Goal: Transaction & Acquisition: Book appointment/travel/reservation

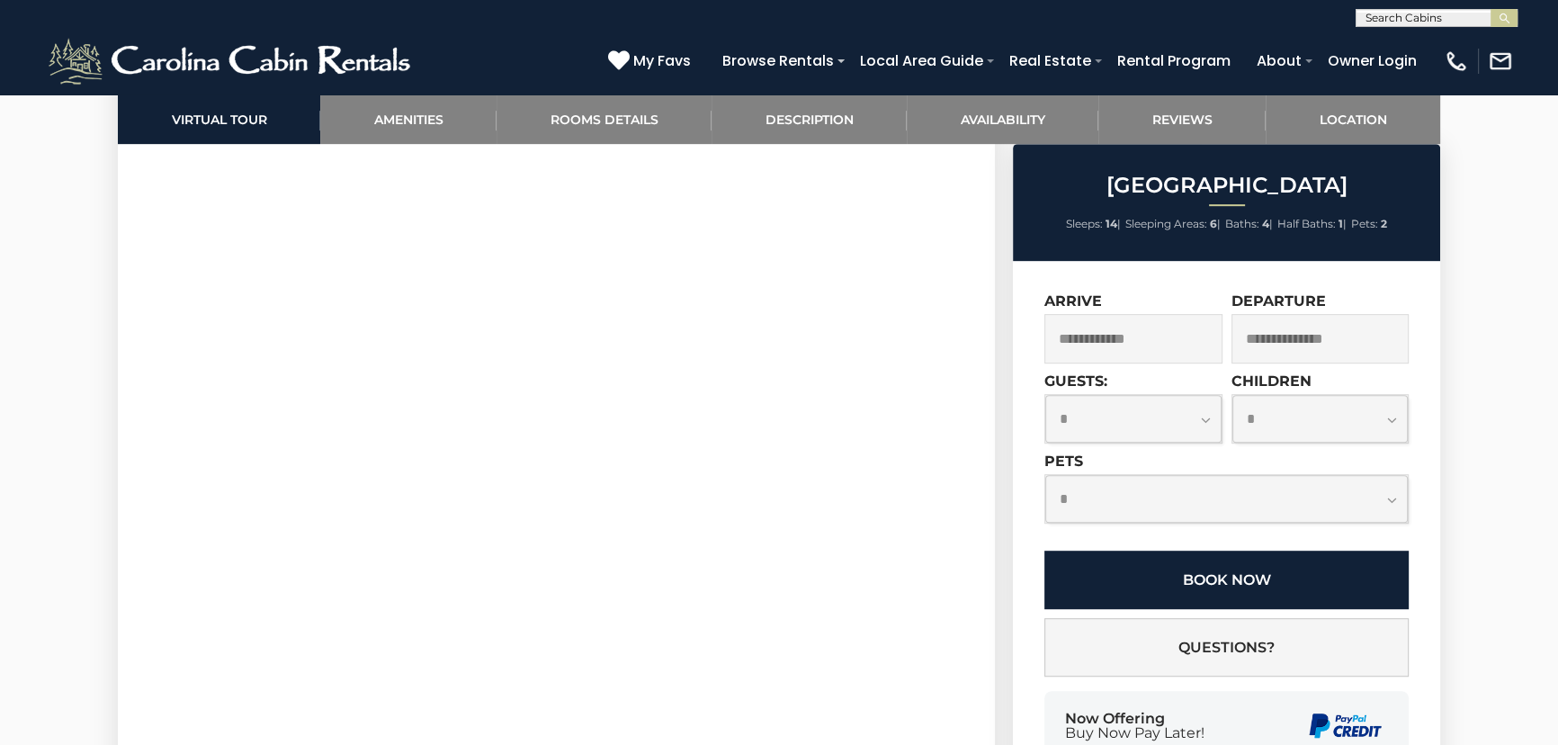
scroll to position [980, 0]
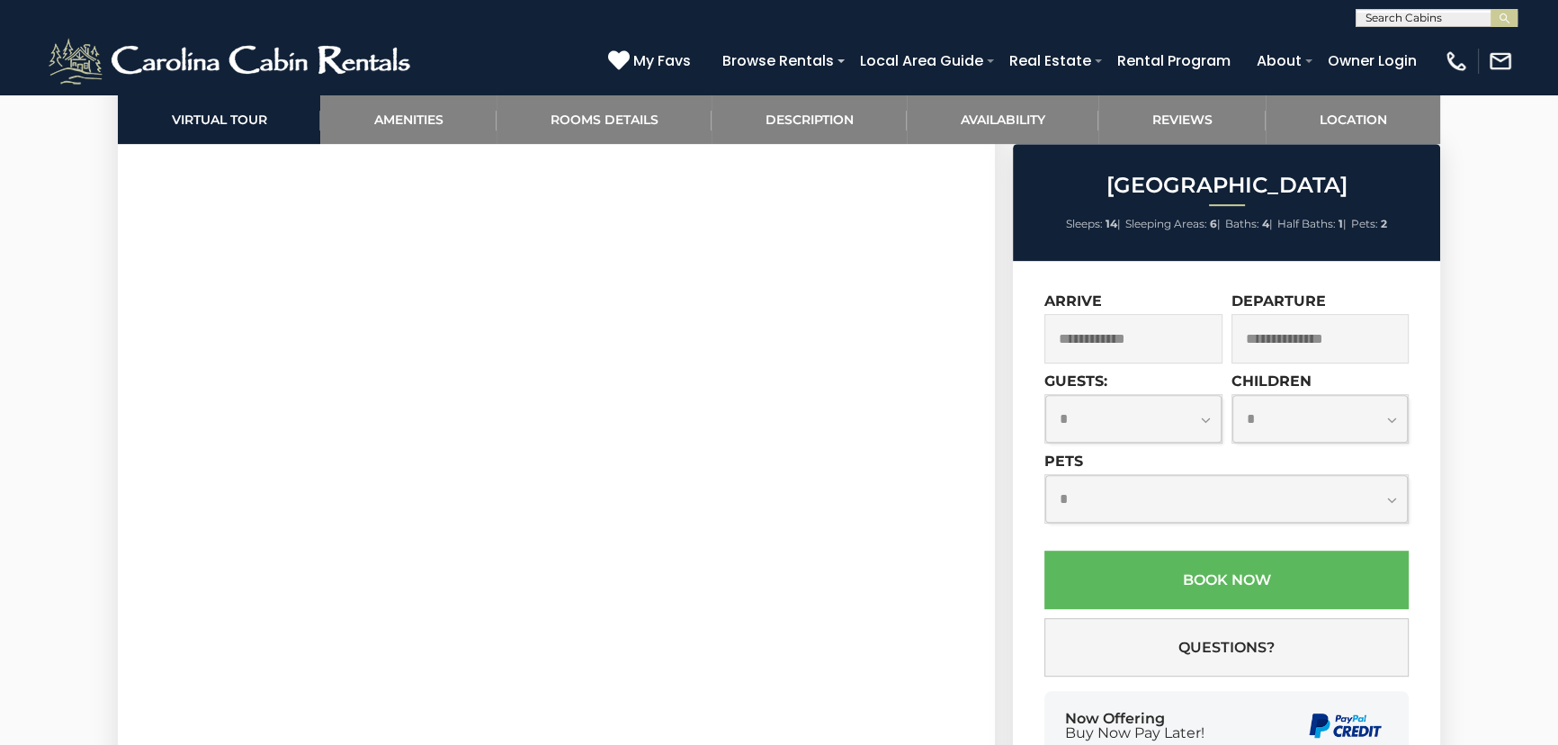
click at [1197, 210] on div "[GEOGRAPHIC_DATA] Sleeps: 14 | Sleeping Areas: 6 | Baths: 4 | Half Baths: 1 | P…" at bounding box center [1226, 202] width 427 height 117
click at [1126, 332] on input "text" at bounding box center [1133, 338] width 178 height 49
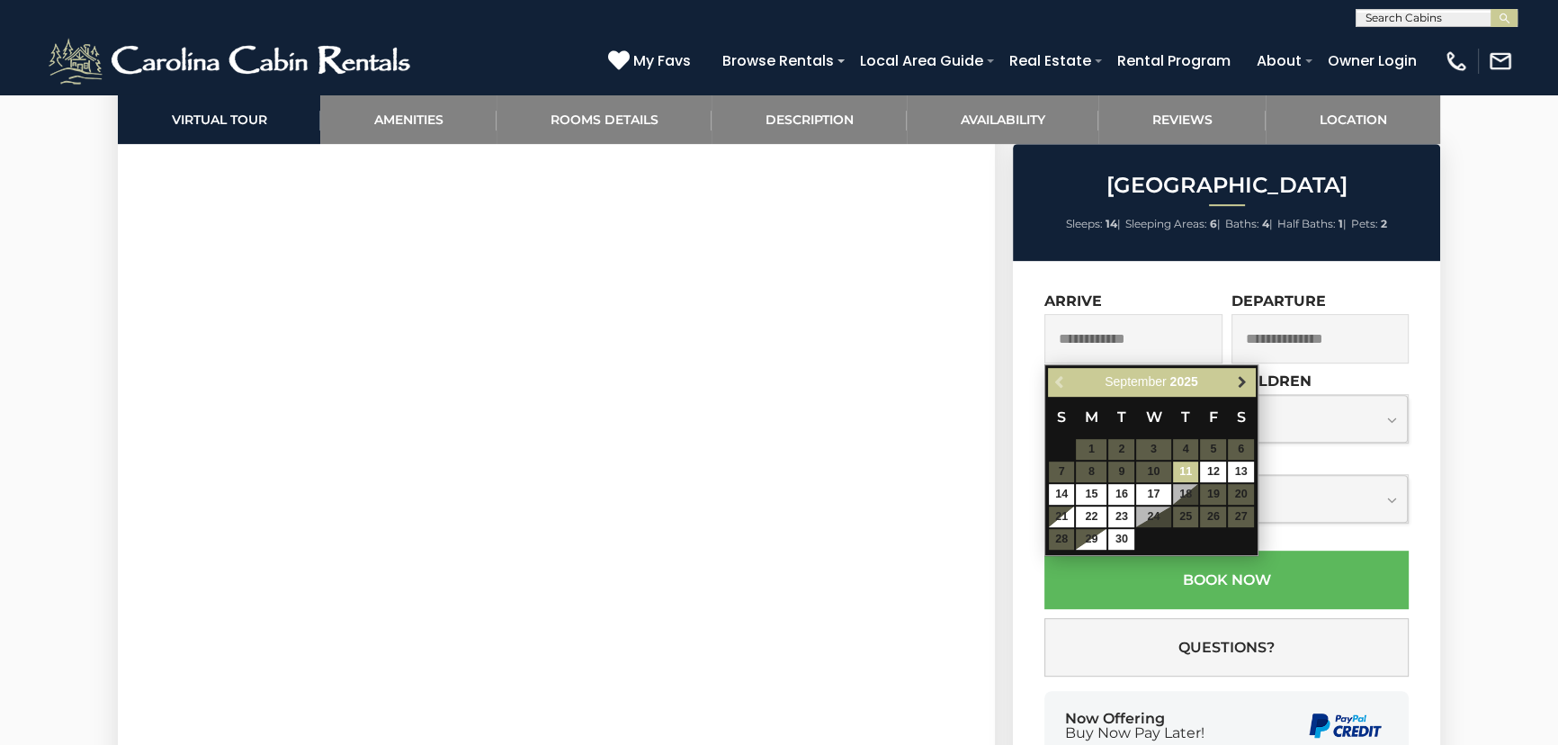
click at [1241, 375] on span "Next" at bounding box center [1241, 382] width 14 height 14
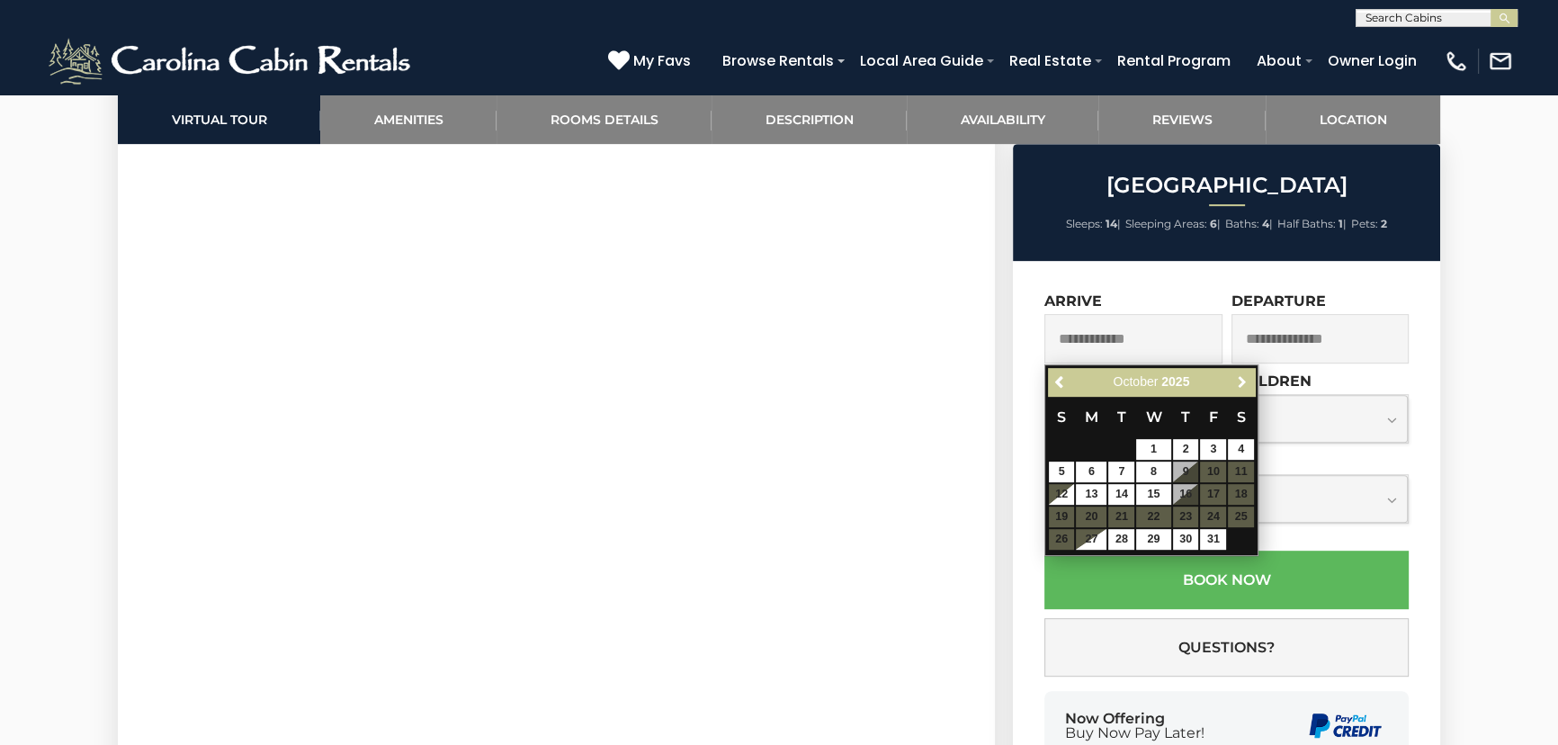
click at [1241, 375] on span "Next" at bounding box center [1241, 382] width 14 height 14
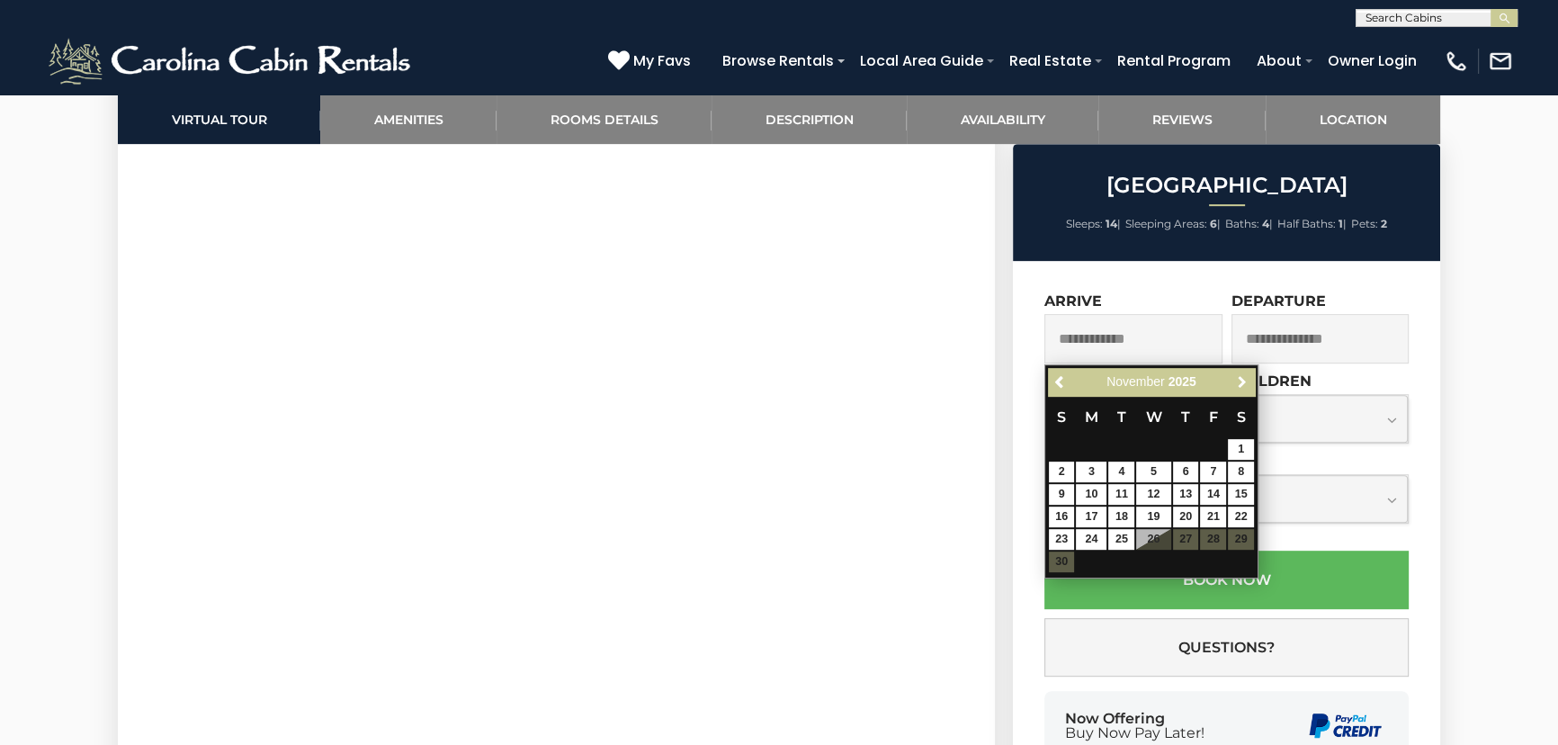
click at [1241, 375] on span "Next" at bounding box center [1241, 382] width 14 height 14
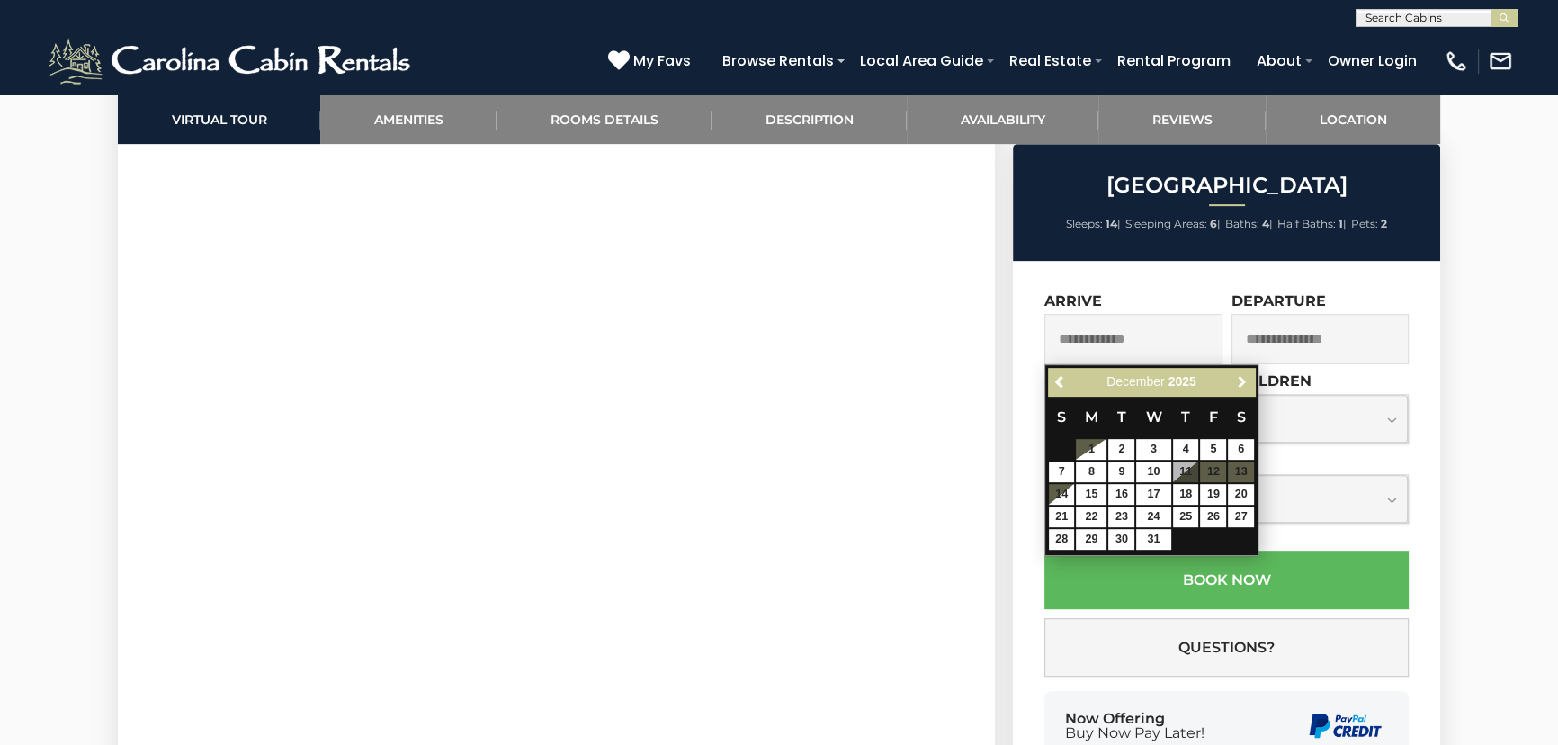
click at [1241, 375] on span "Next" at bounding box center [1241, 382] width 14 height 14
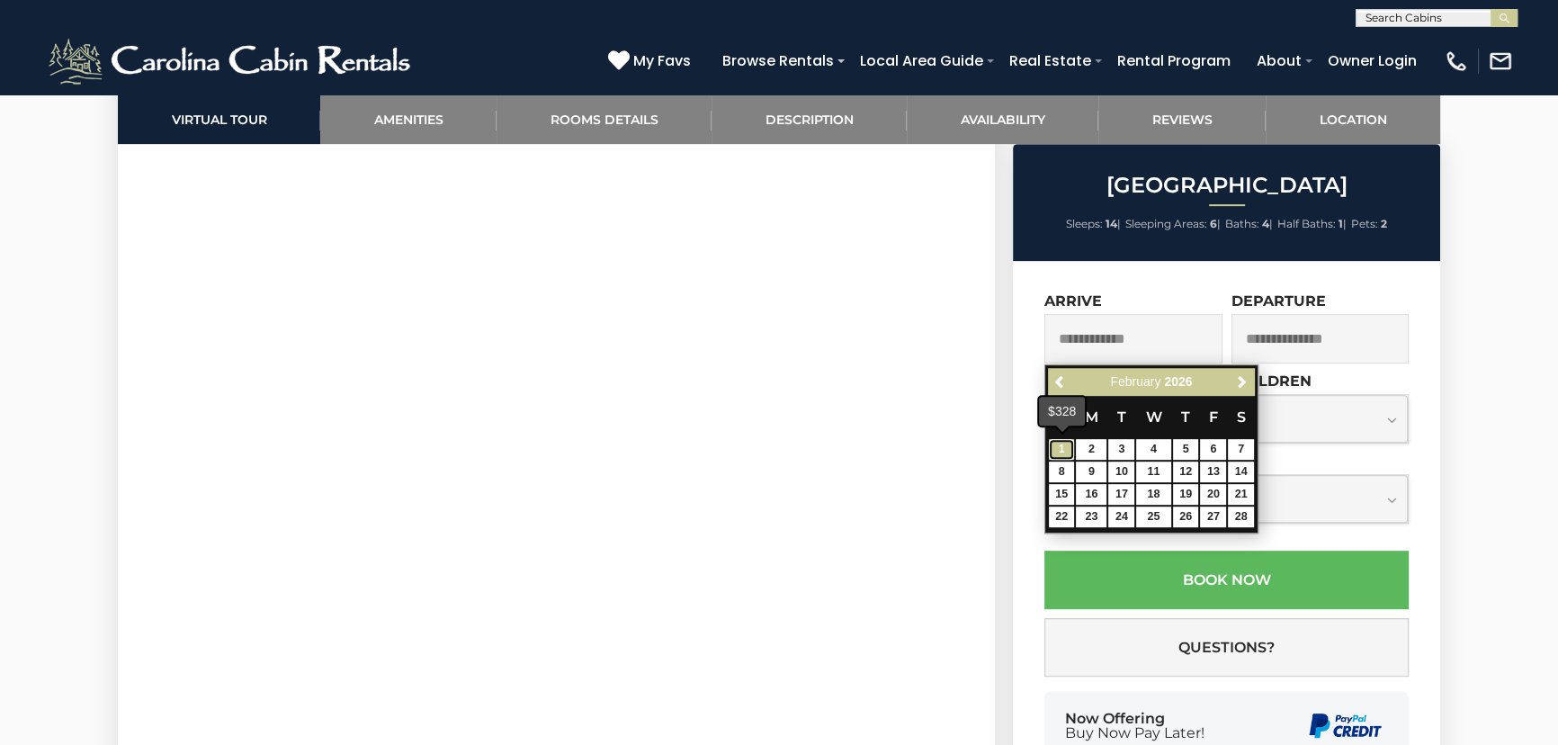
click at [1058, 442] on link "1" at bounding box center [1062, 449] width 26 height 21
type input "**********"
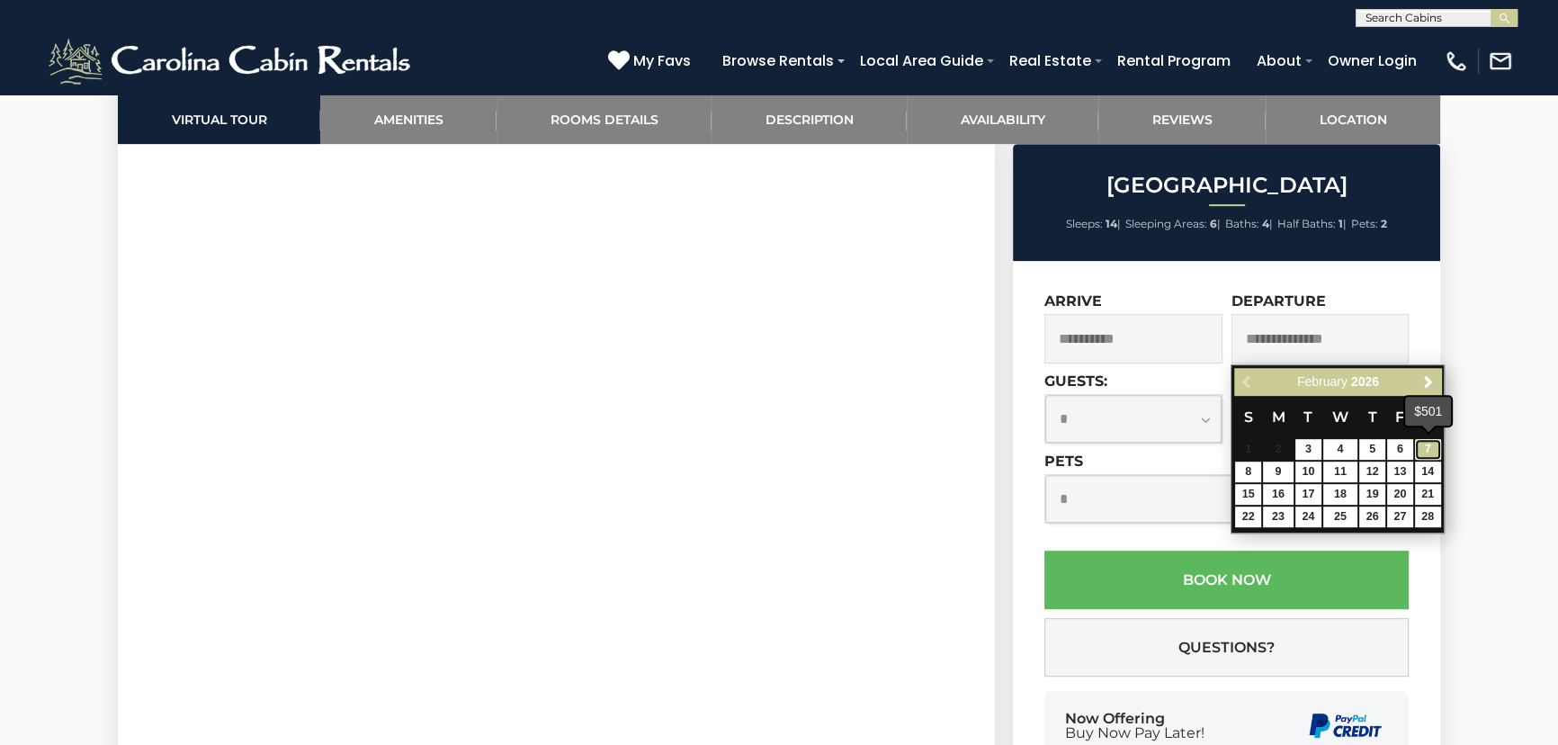
click at [1424, 446] on link "7" at bounding box center [1428, 449] width 26 height 21
type input "**********"
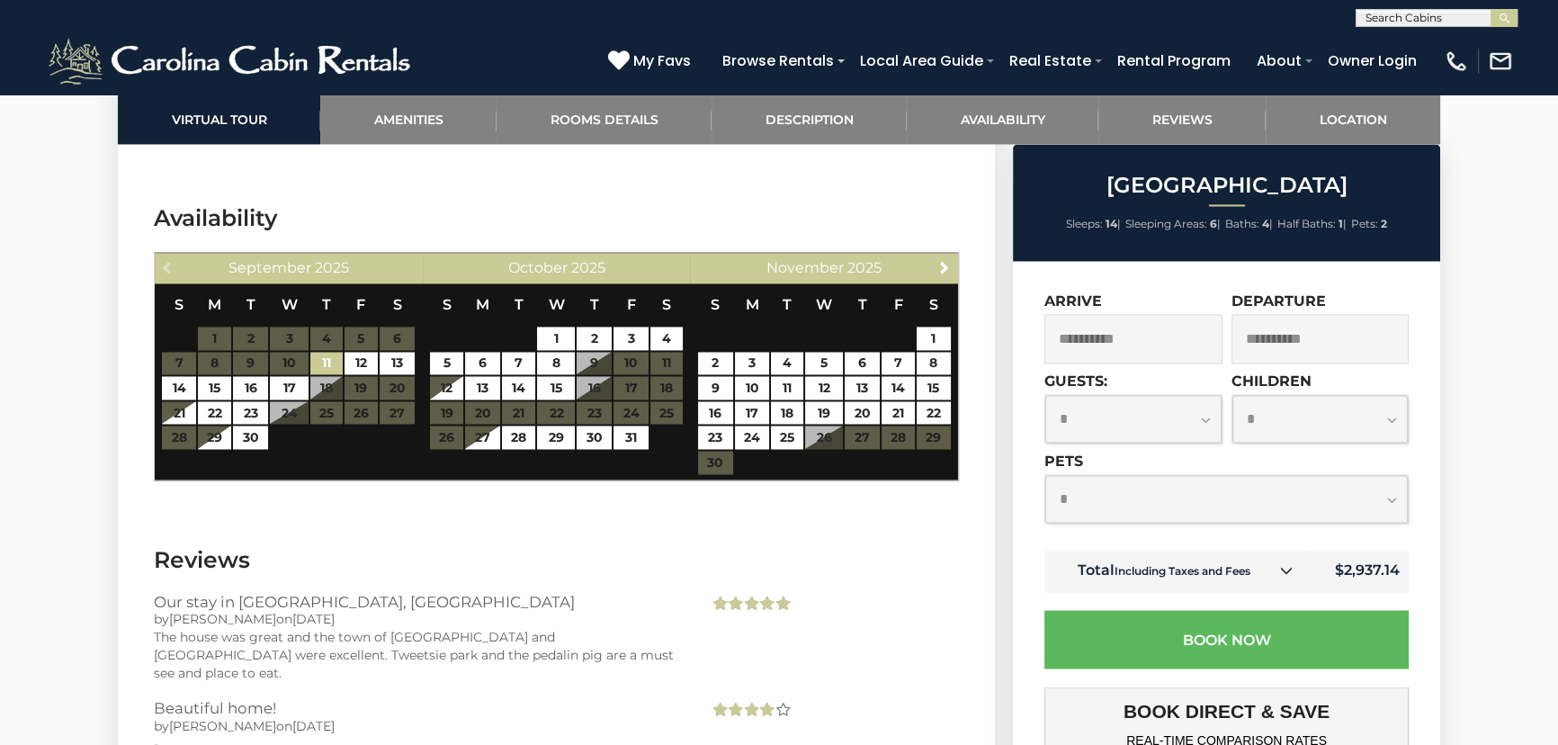
scroll to position [3760, 0]
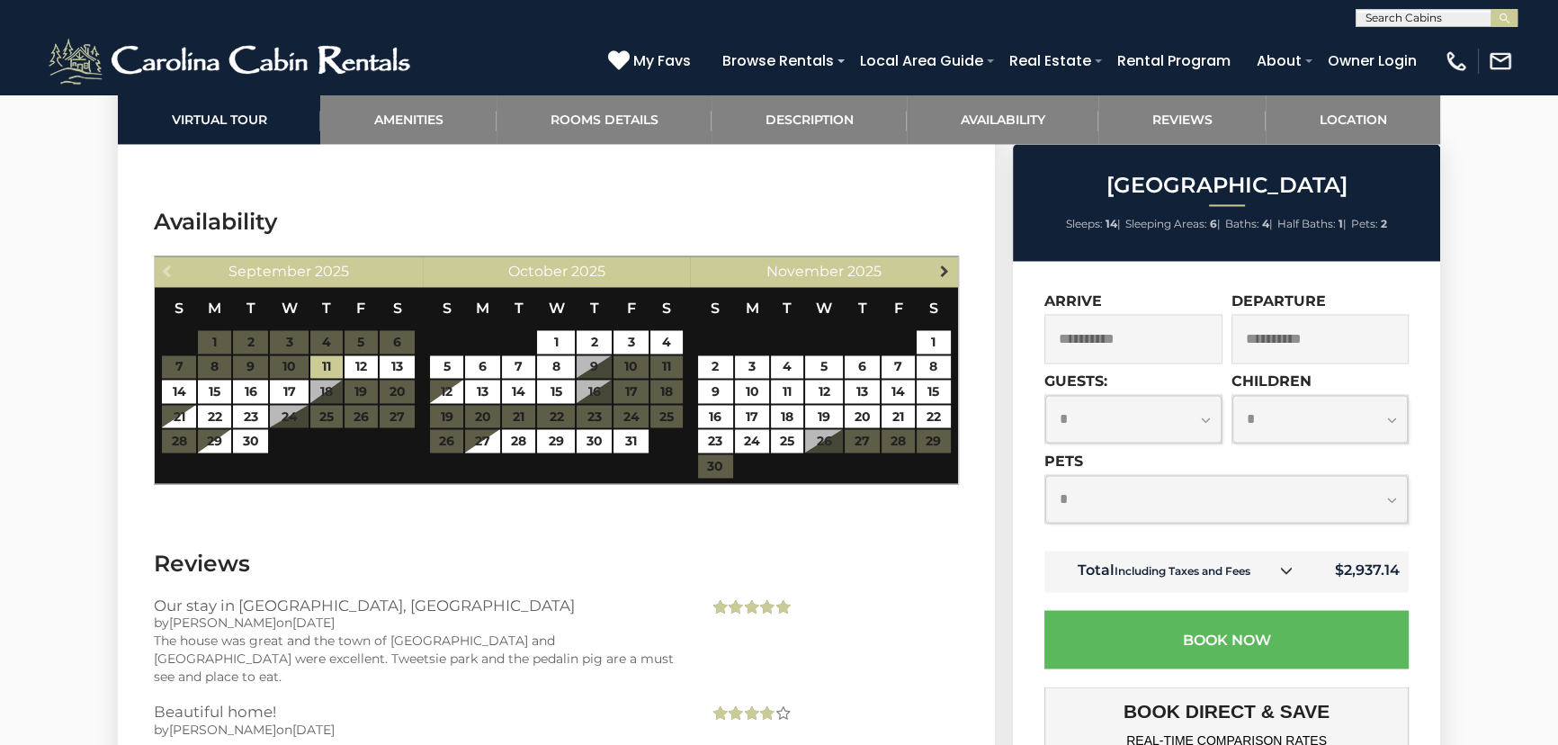
click at [950, 272] on span "Next" at bounding box center [944, 270] width 14 height 14
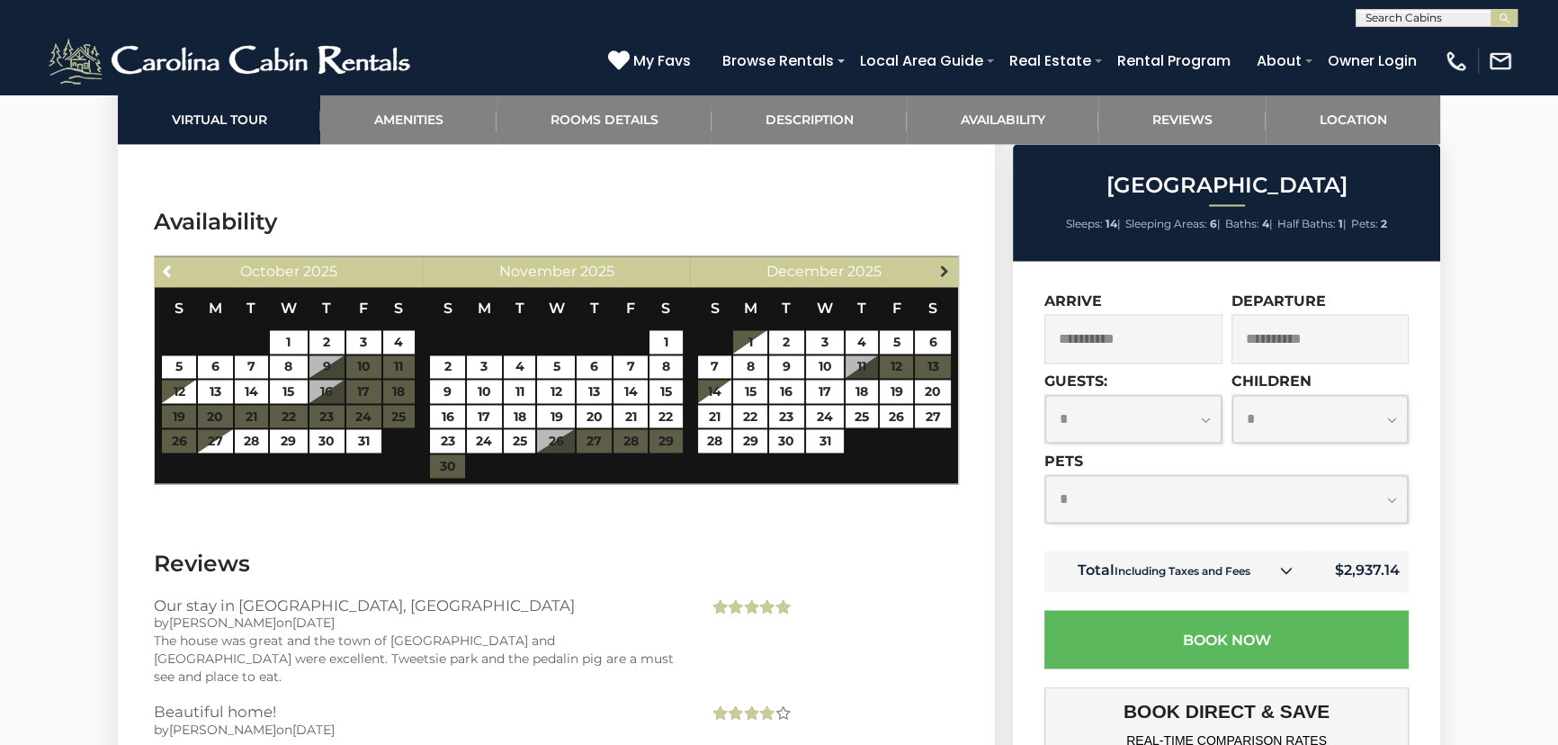
click at [942, 268] on span "Next" at bounding box center [944, 270] width 14 height 14
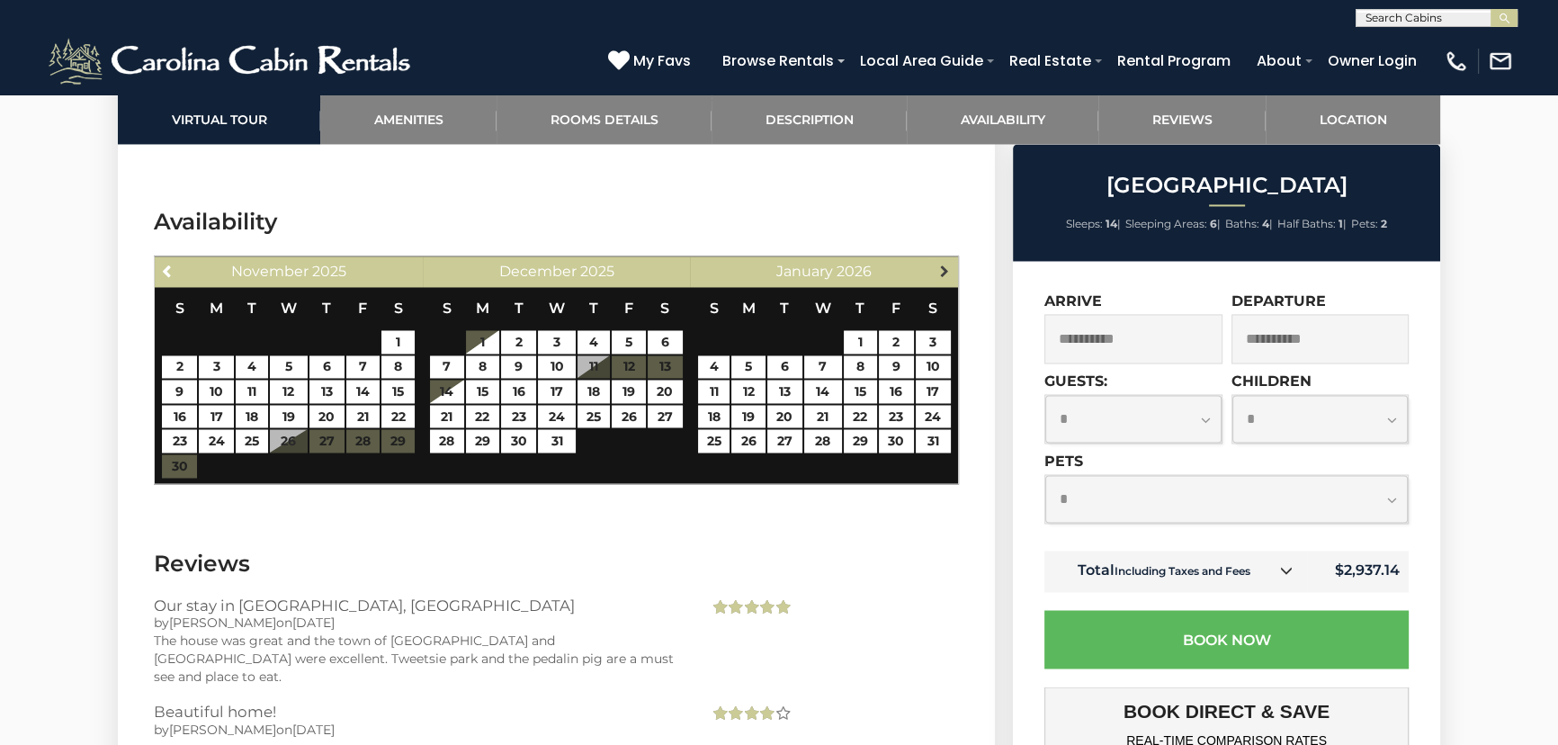
click at [942, 270] on span "Next" at bounding box center [944, 270] width 14 height 14
